Goal: Transaction & Acquisition: Book appointment/travel/reservation

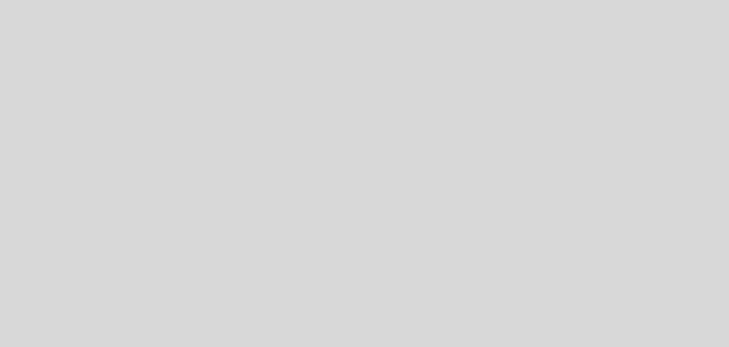
select select "pt"
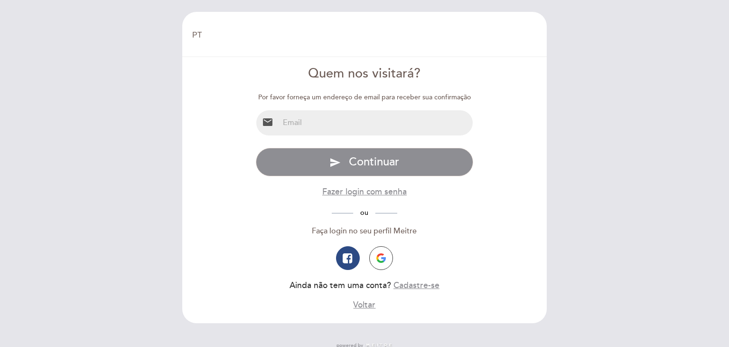
click at [325, 115] on input "email" at bounding box center [376, 122] width 194 height 25
type input "[EMAIL_ADDRESS][DOMAIN_NAME]"
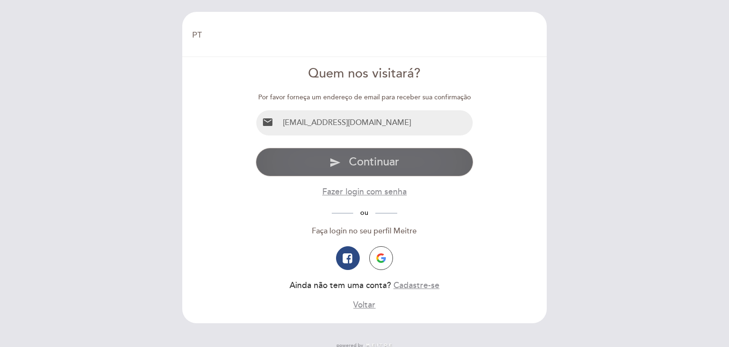
click at [354, 158] on span "Continuar" at bounding box center [374, 162] width 50 height 14
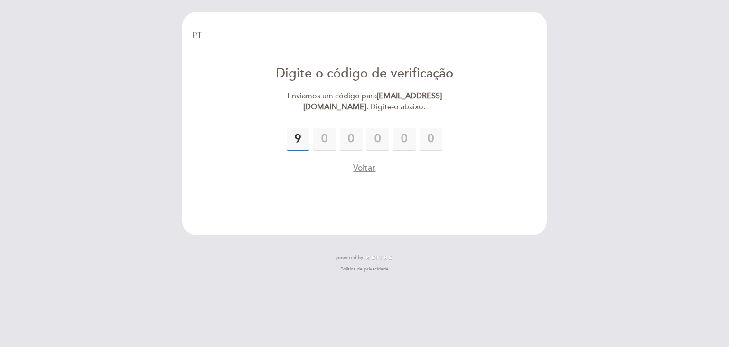
type input "9"
type input "3"
type input "8"
type input "9"
type input "6"
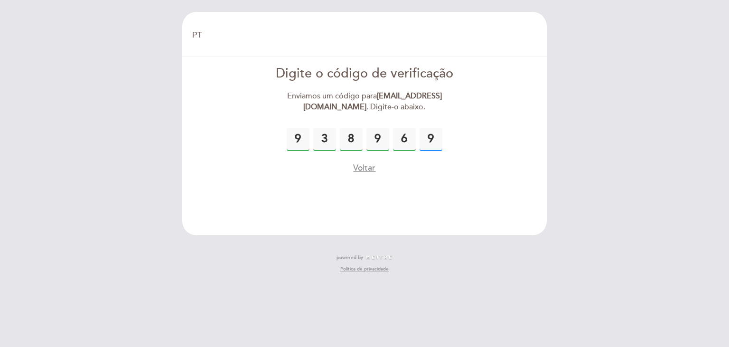
type input "9"
